Goal: Information Seeking & Learning: Learn about a topic

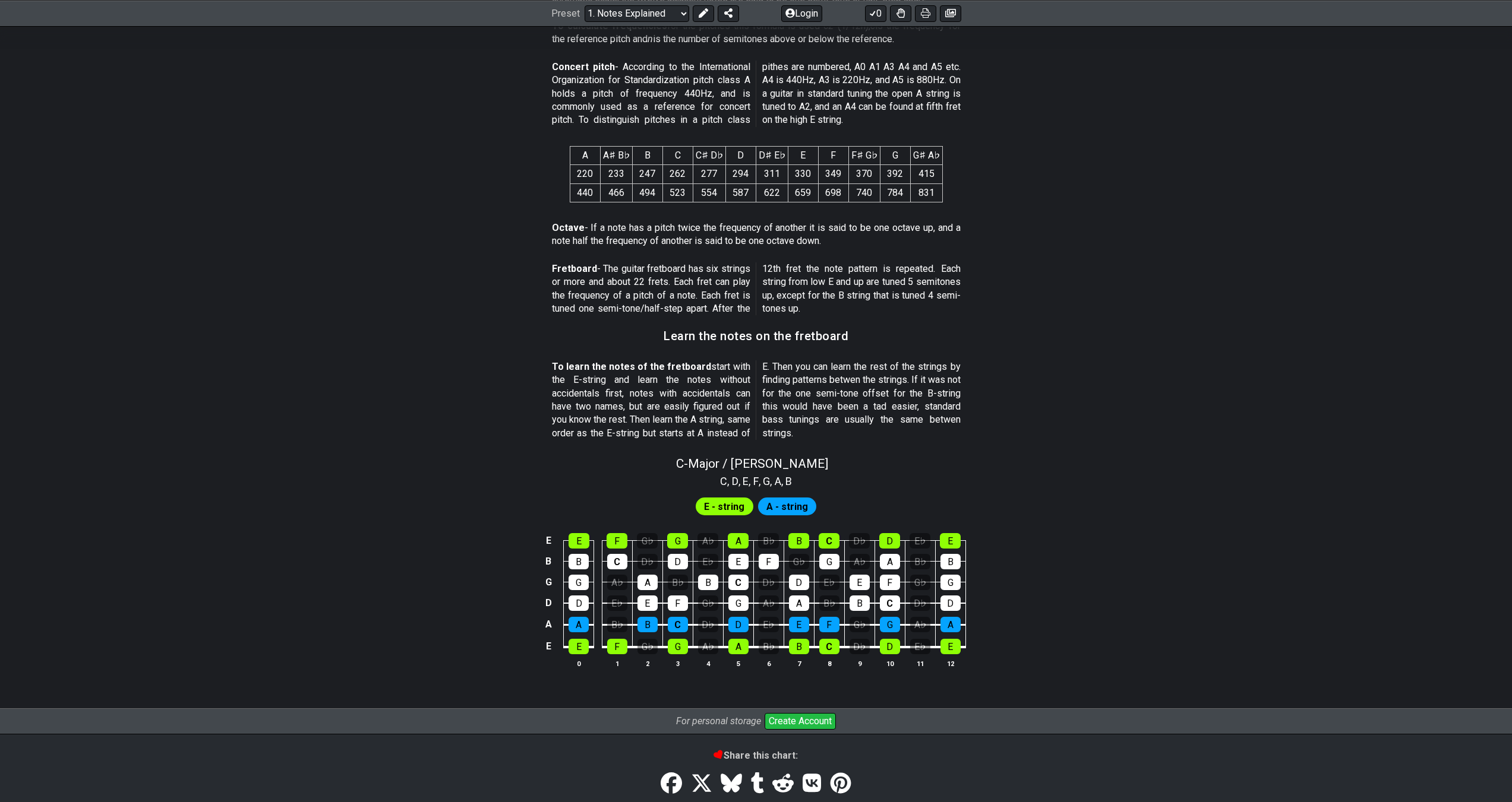
scroll to position [850, 0]
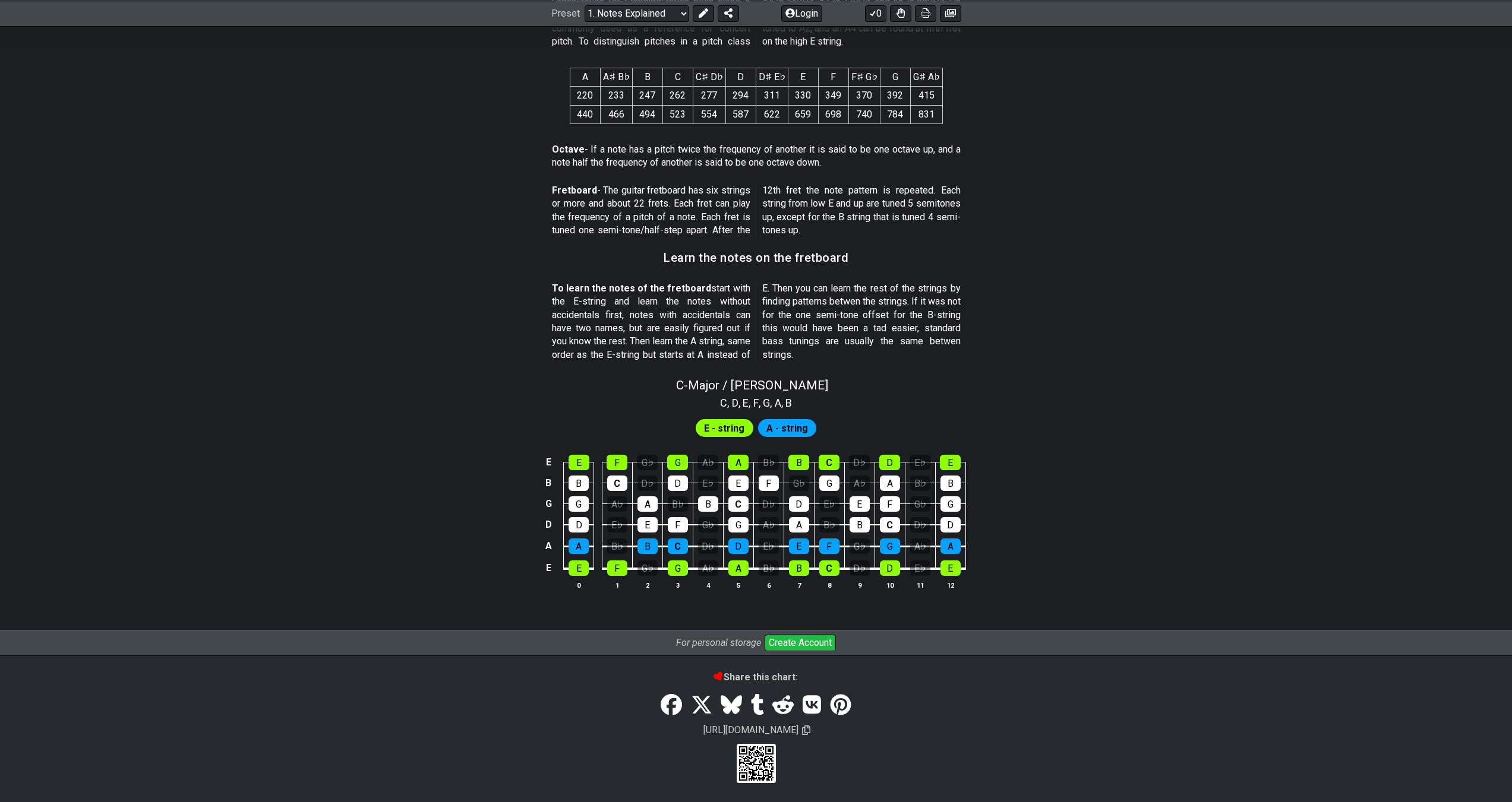
click at [776, 431] on span "A - string" at bounding box center [787, 428] width 42 height 17
click at [729, 428] on span "E - string" at bounding box center [724, 428] width 40 height 17
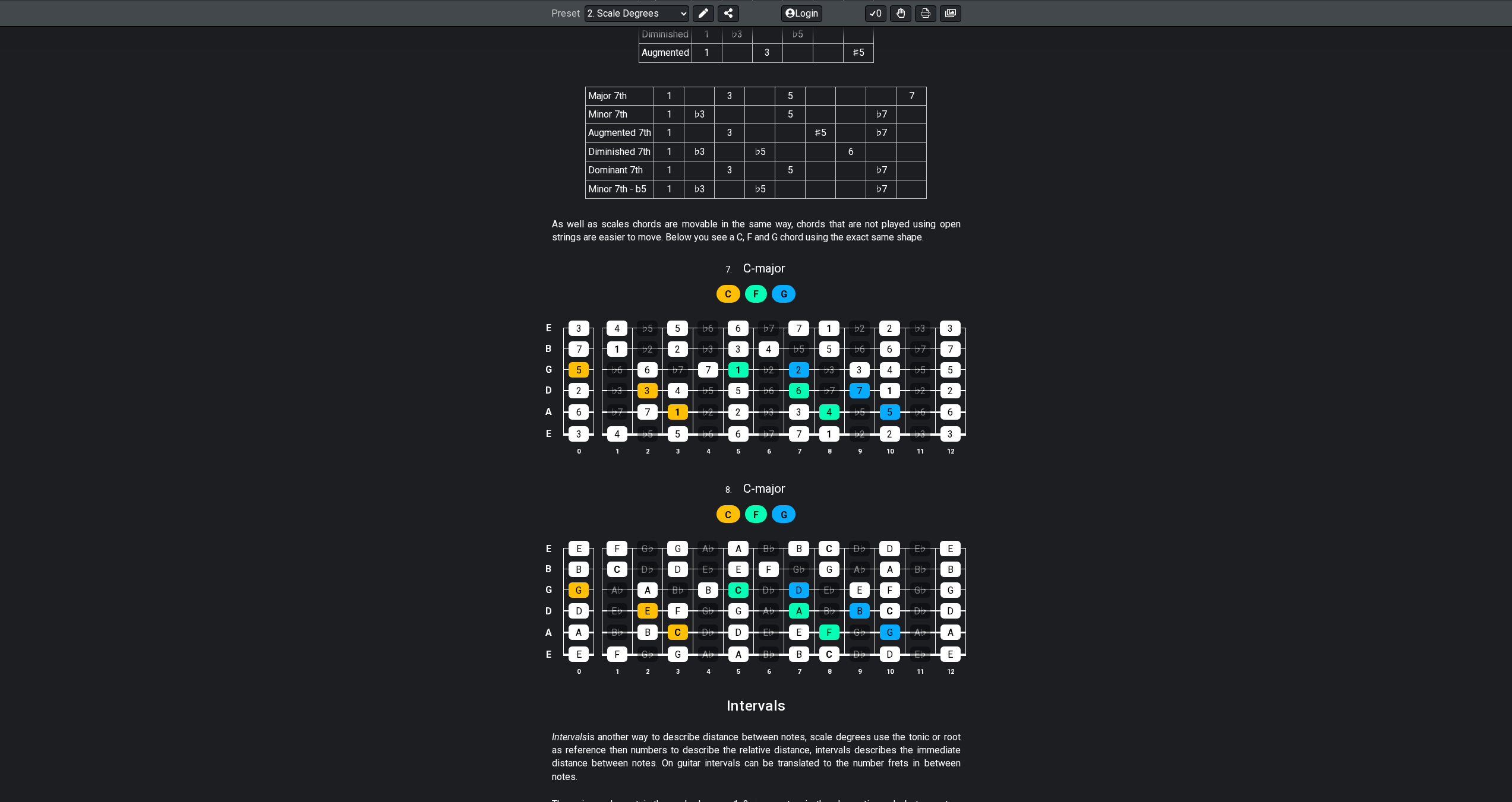
scroll to position [2352, 0]
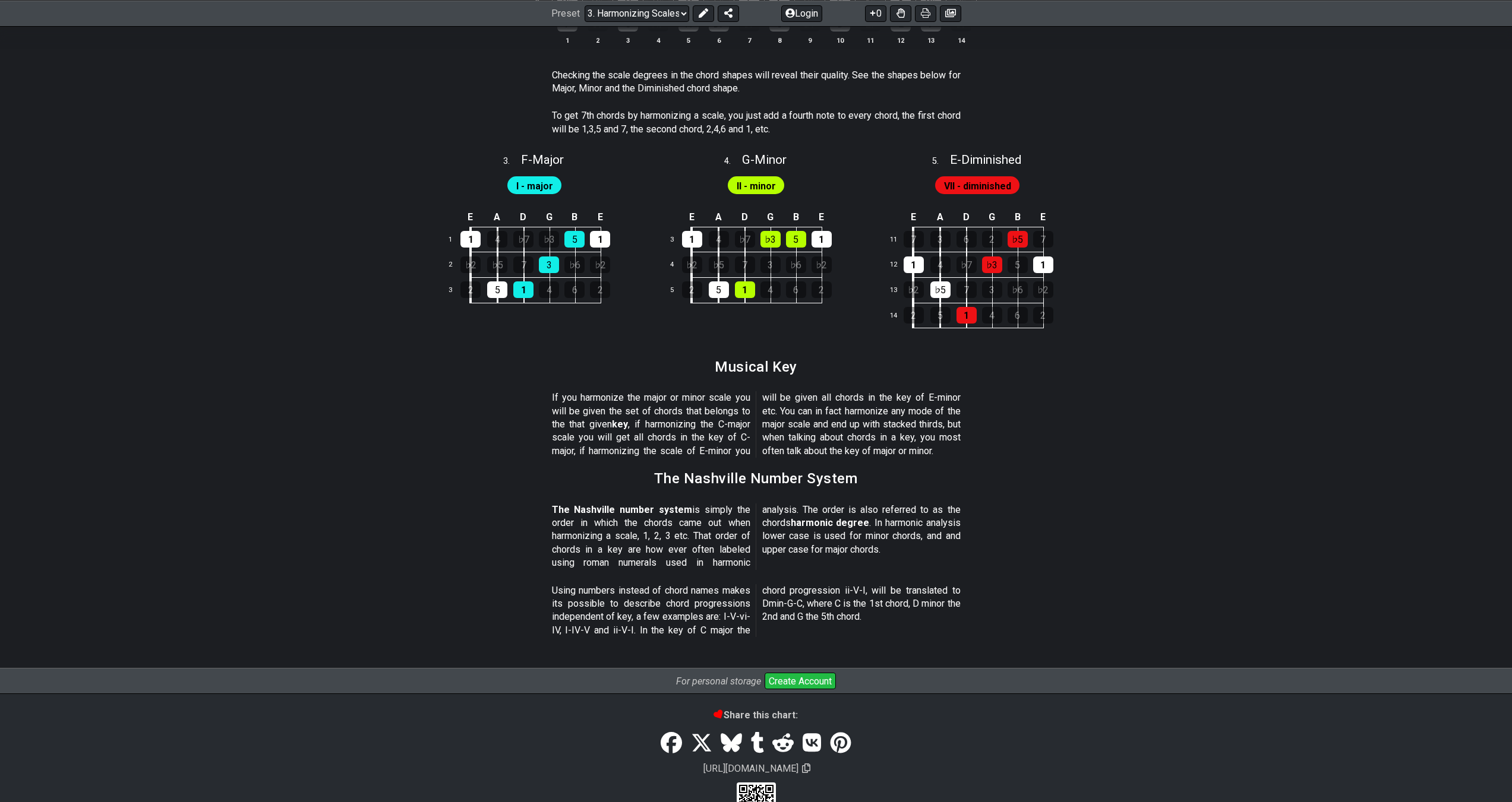
scroll to position [1121, 0]
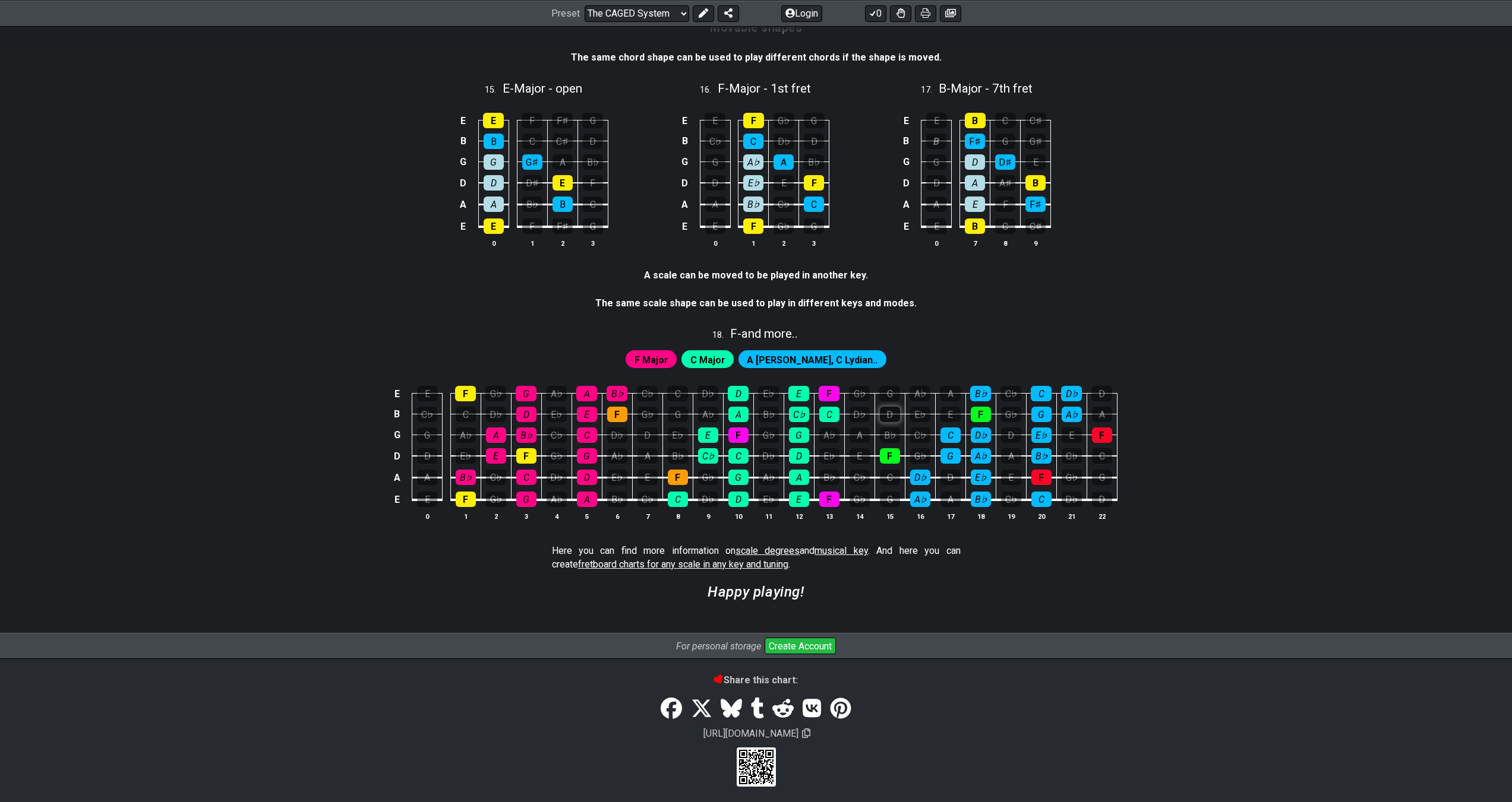
scroll to position [2774, 0]
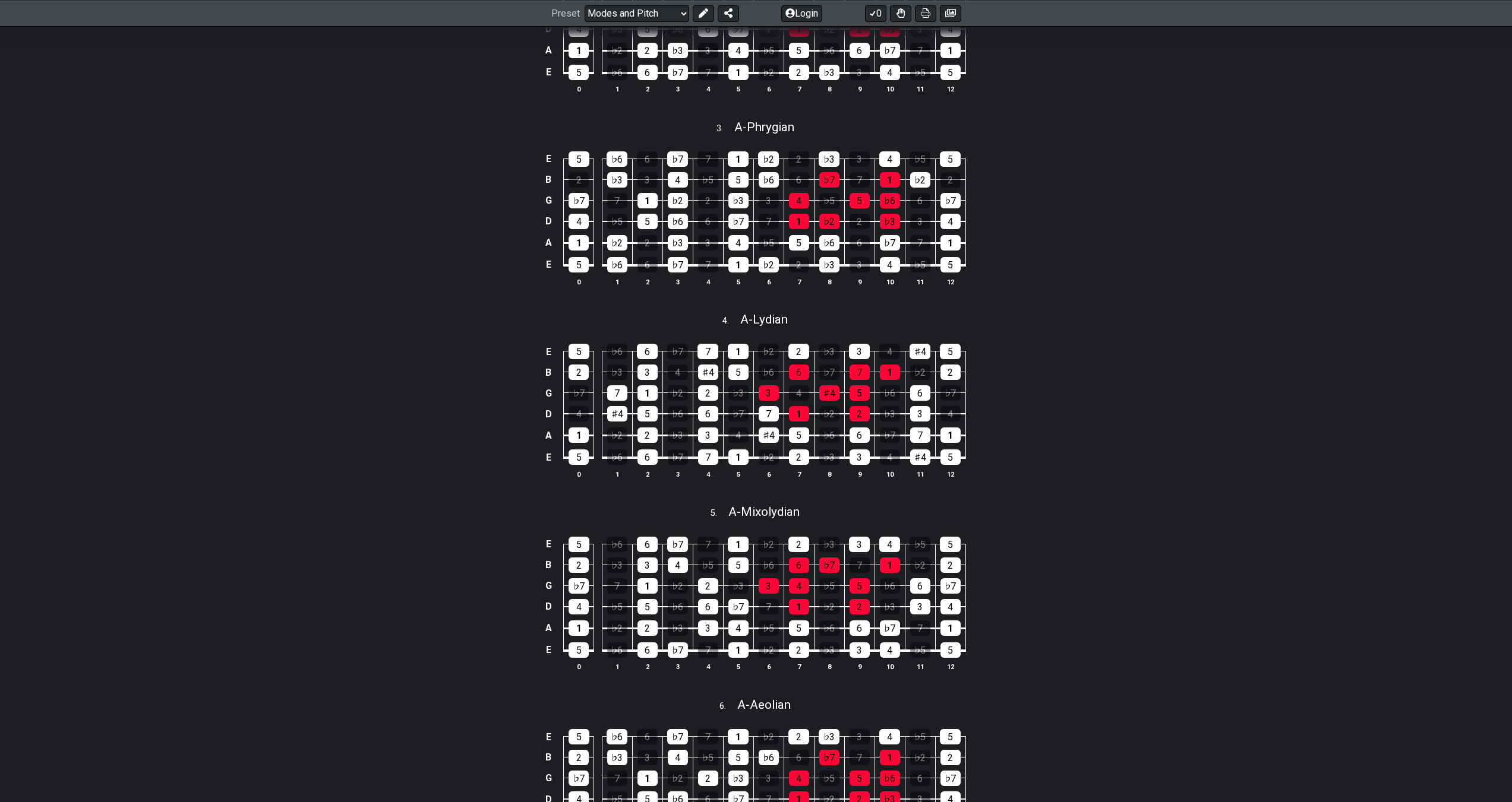
scroll to position [446, 0]
